Goal: Task Accomplishment & Management: Manage account settings

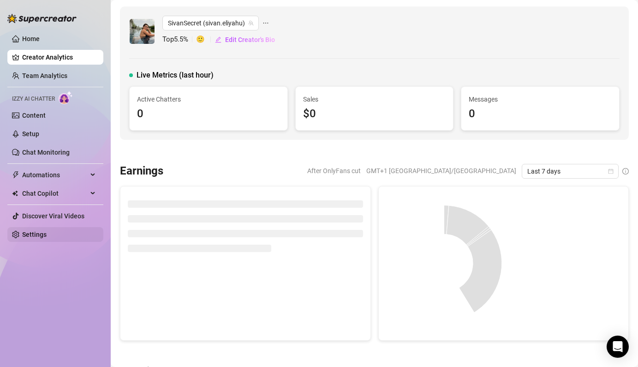
click at [24, 233] on link "Settings" at bounding box center [34, 234] width 24 height 7
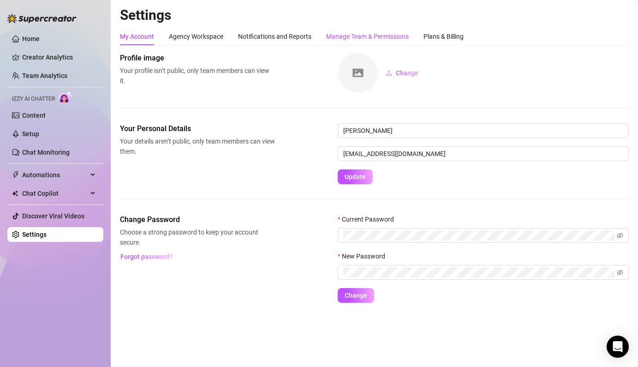
click at [402, 41] on div "Manage Team & Permissions" at bounding box center [367, 36] width 83 height 10
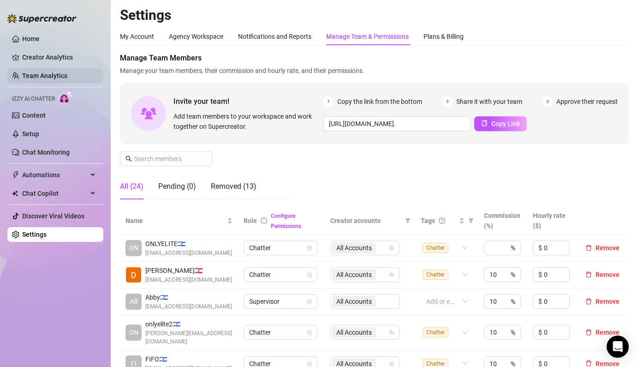
click at [54, 72] on link "Team Analytics" at bounding box center [44, 75] width 45 height 7
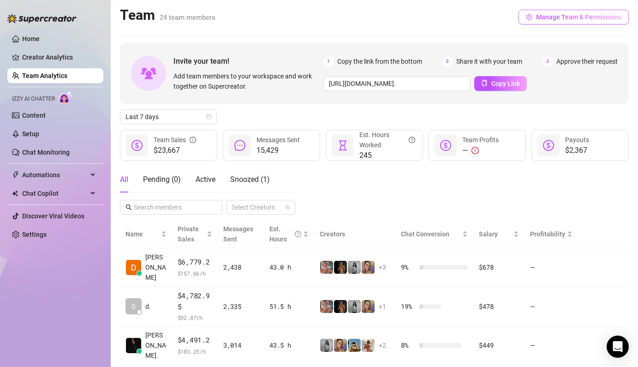
click at [542, 22] on button "Manage Team & Permissions" at bounding box center [573, 17] width 110 height 15
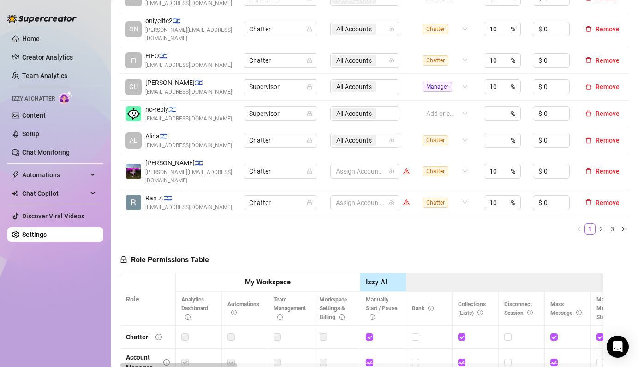
scroll to position [459, 0]
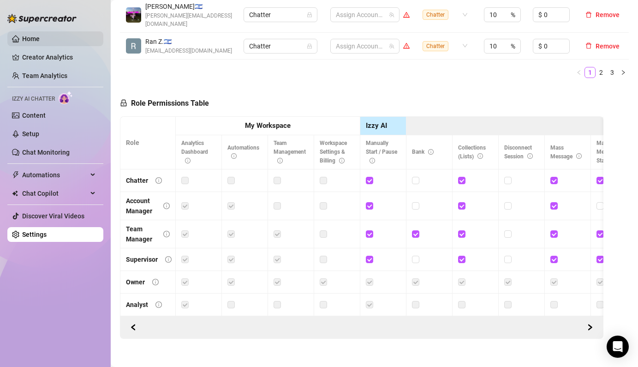
click at [40, 40] on link "Home" at bounding box center [31, 38] width 18 height 7
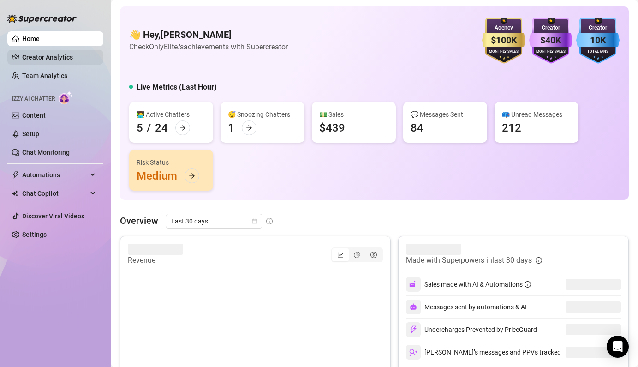
click at [50, 63] on link "Creator Analytics" at bounding box center [59, 57] width 74 height 15
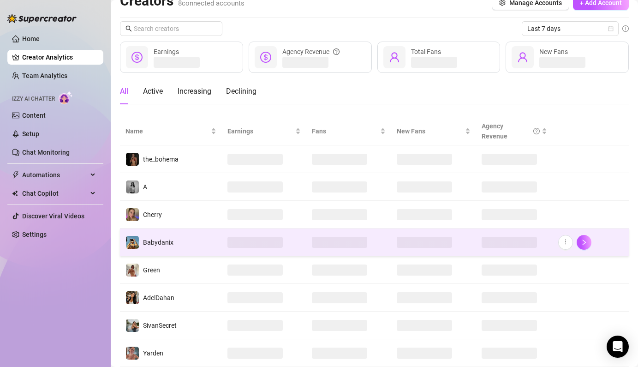
scroll to position [42, 0]
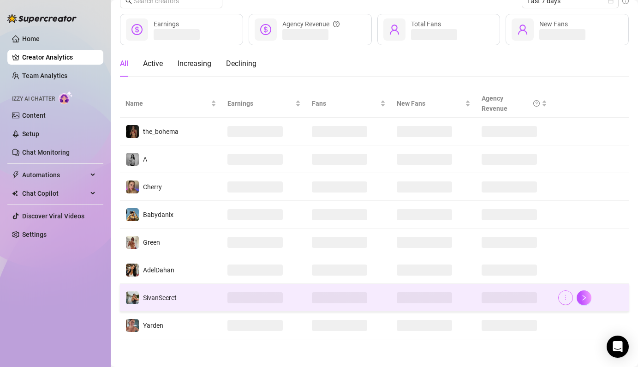
click at [563, 301] on button "button" at bounding box center [565, 297] width 15 height 15
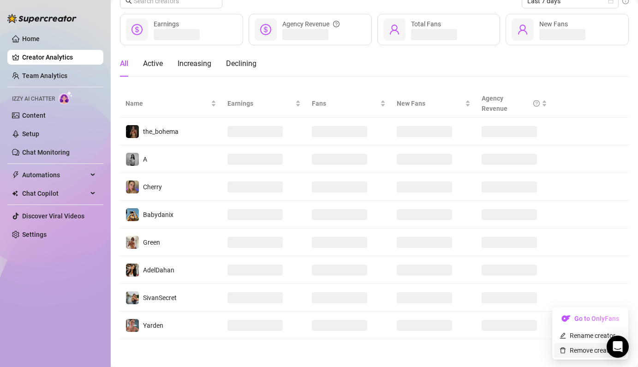
click at [577, 351] on link "Remove creator" at bounding box center [586, 349] width 55 height 7
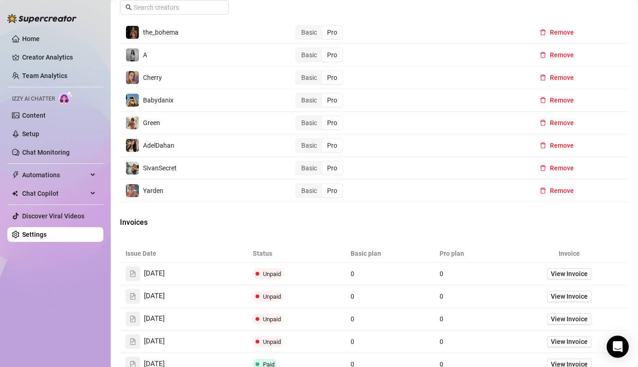
scroll to position [259, 0]
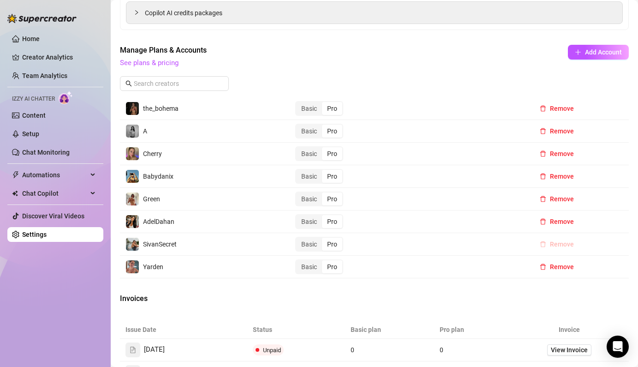
click at [558, 244] on span "Remove" at bounding box center [562, 243] width 24 height 7
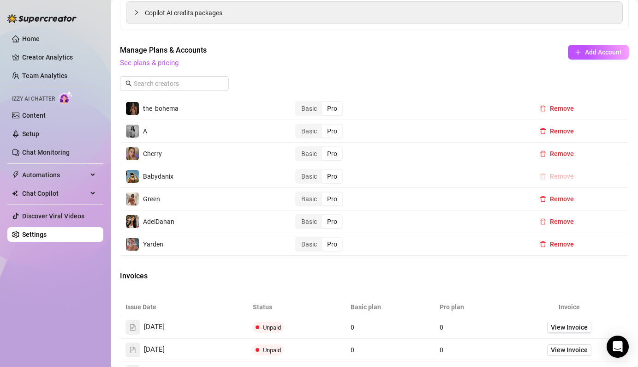
click at [562, 178] on span "Remove" at bounding box center [562, 176] width 24 height 7
